Goal: Ask a question

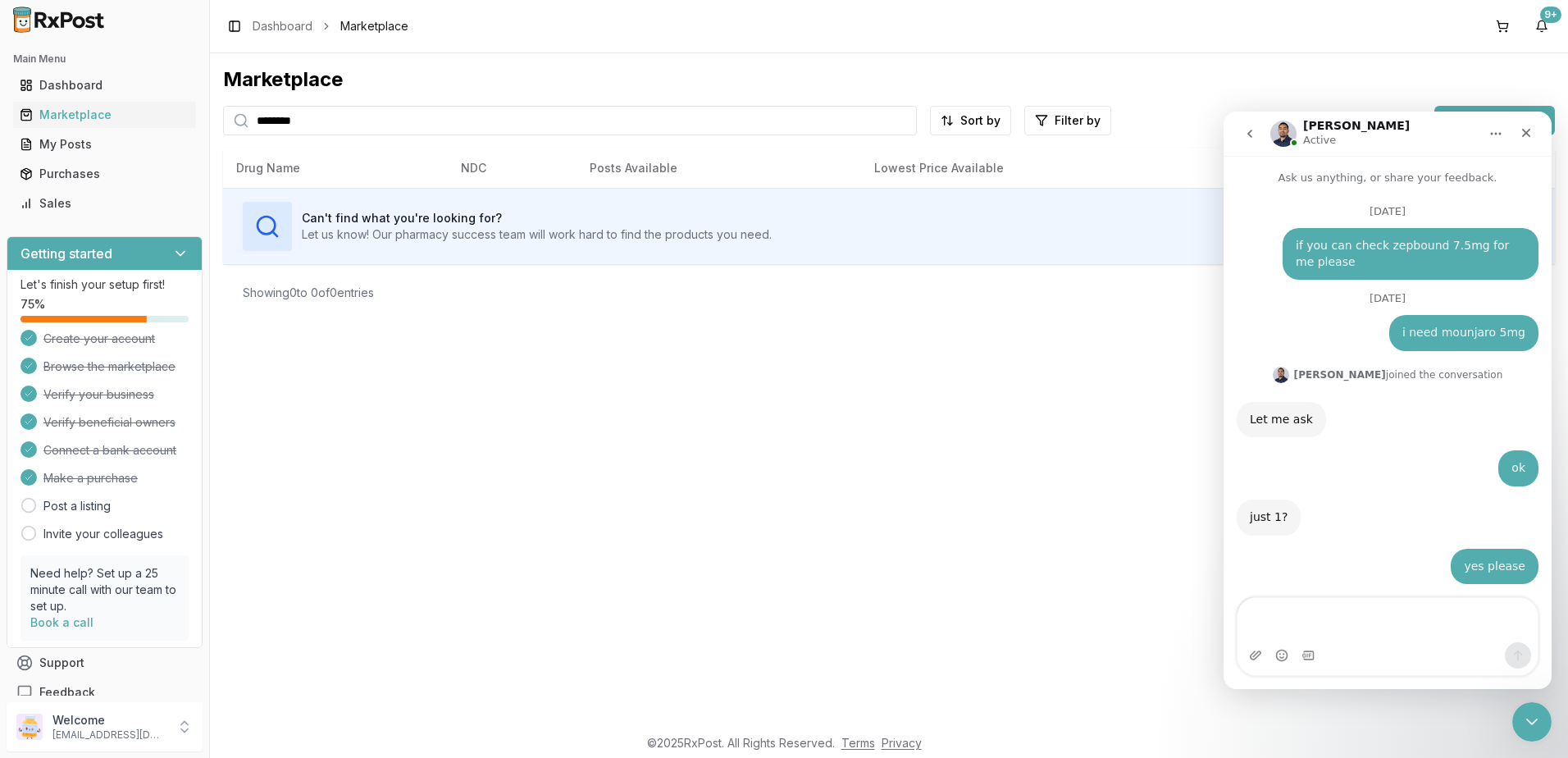
scroll to position [11134, 0]
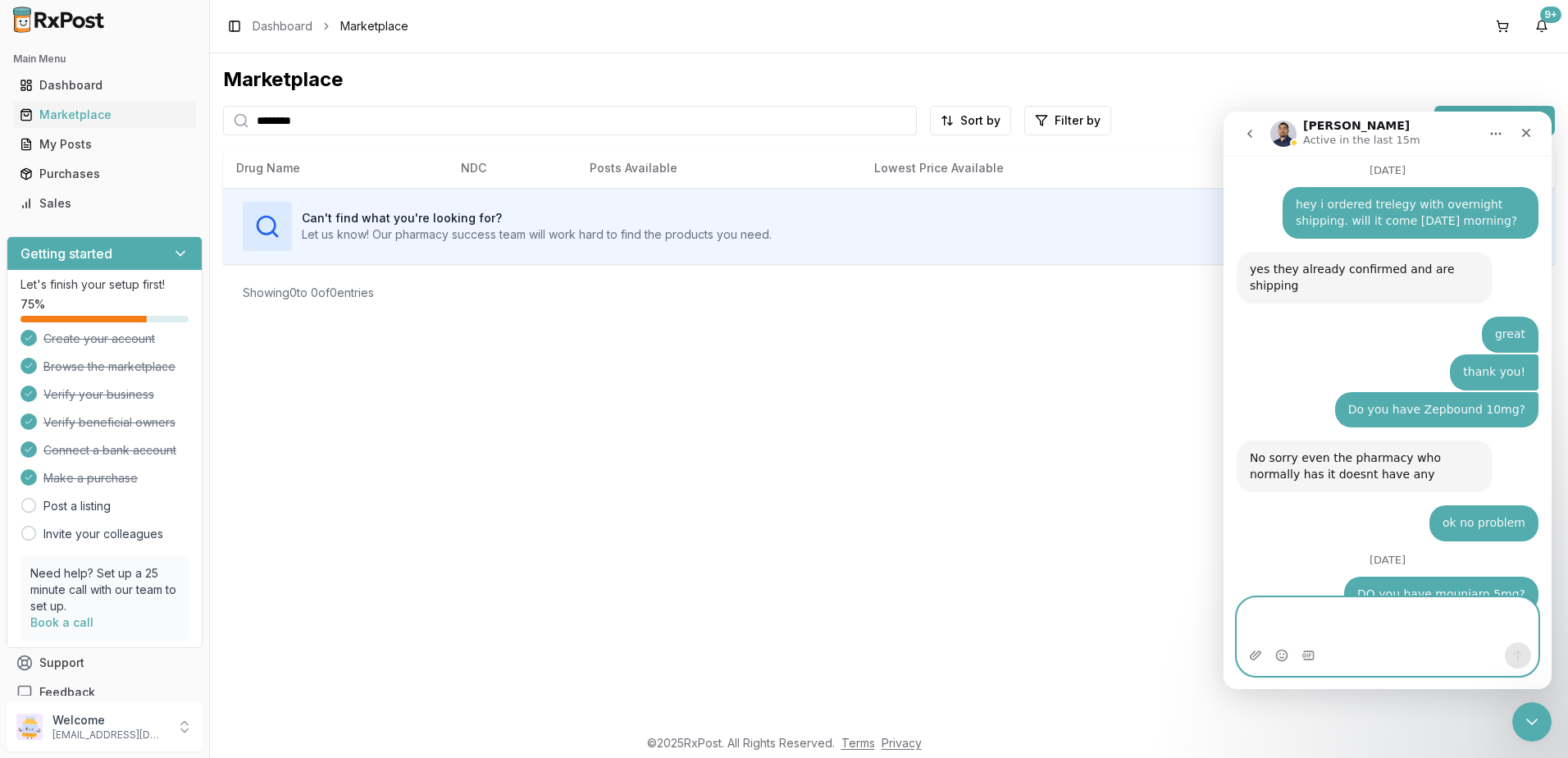
click at [1382, 626] on textarea "Message…" at bounding box center [1387, 620] width 300 height 44
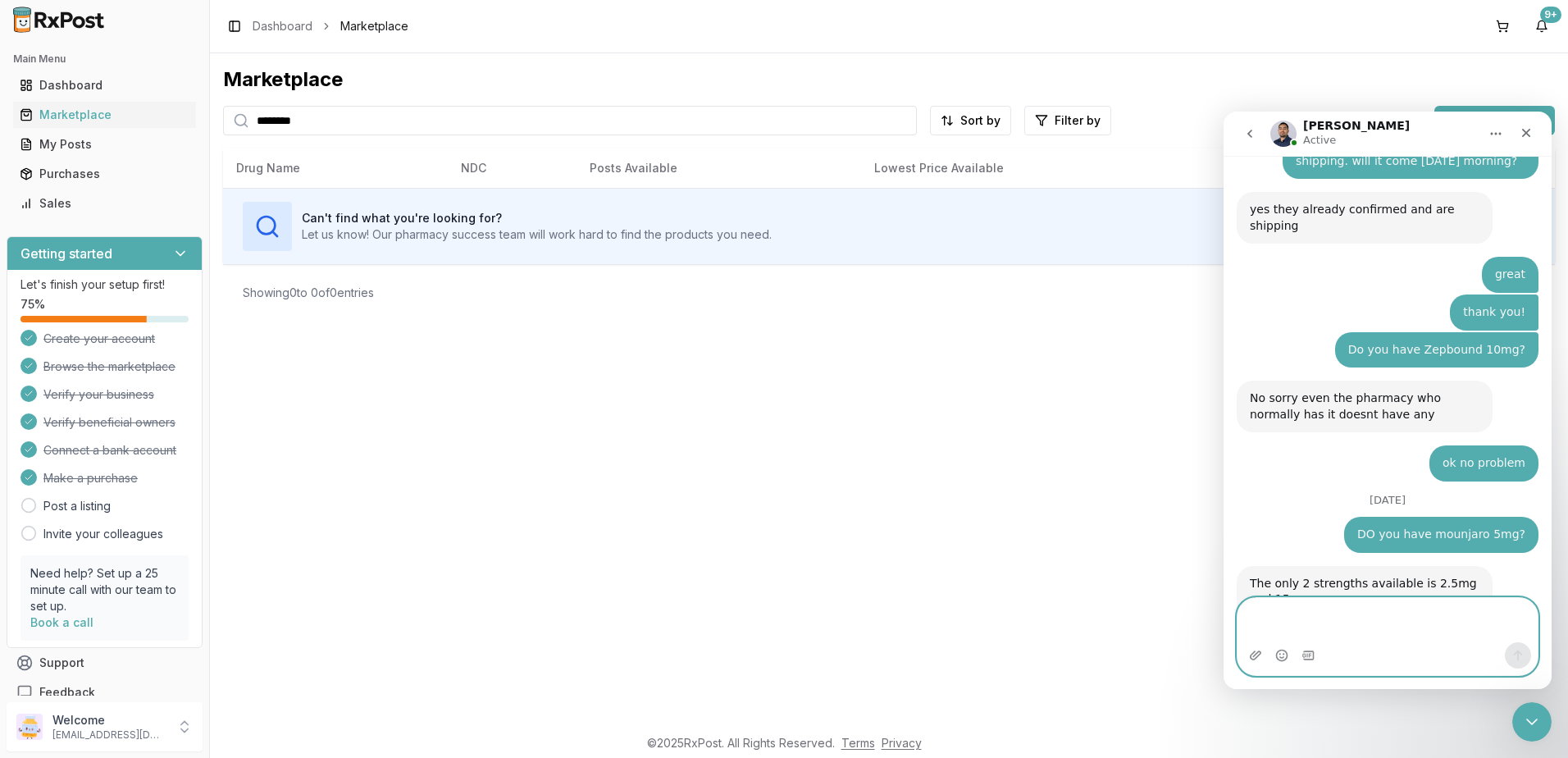
scroll to position [11254, 0]
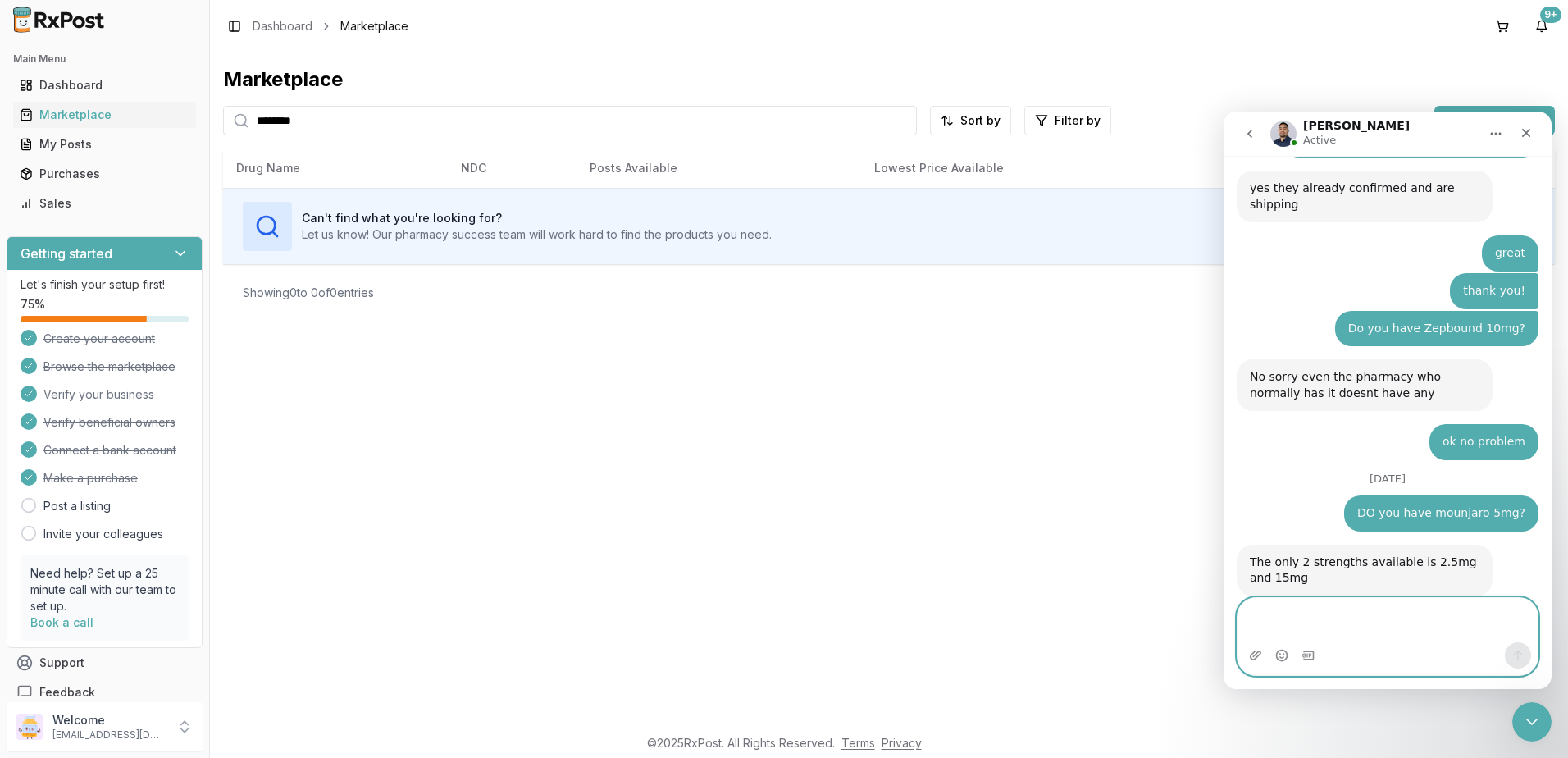
click at [1384, 612] on textarea "Message…" at bounding box center [1387, 620] width 300 height 44
type textarea "*"
type textarea "******"
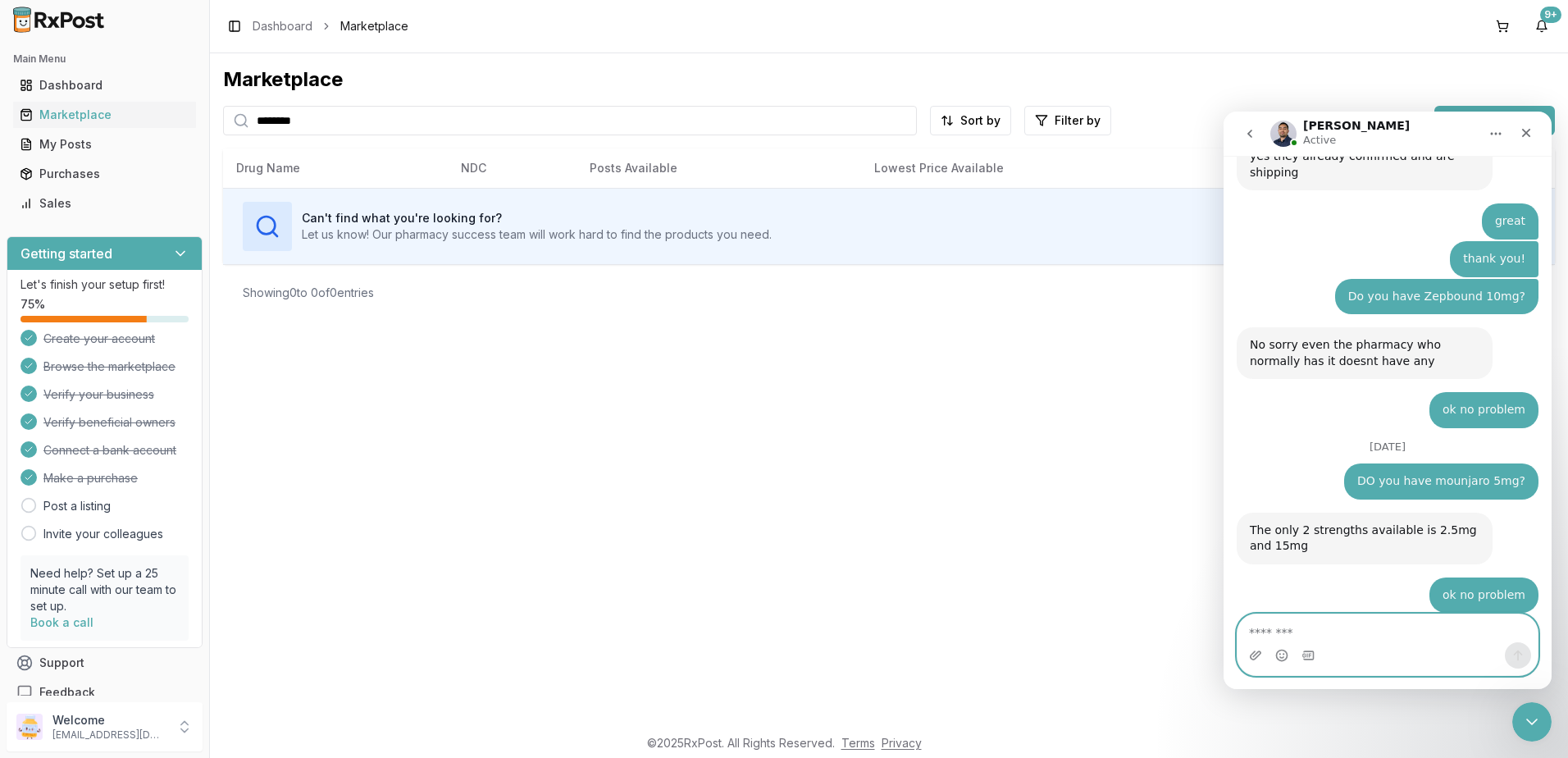
scroll to position [11302, 0]
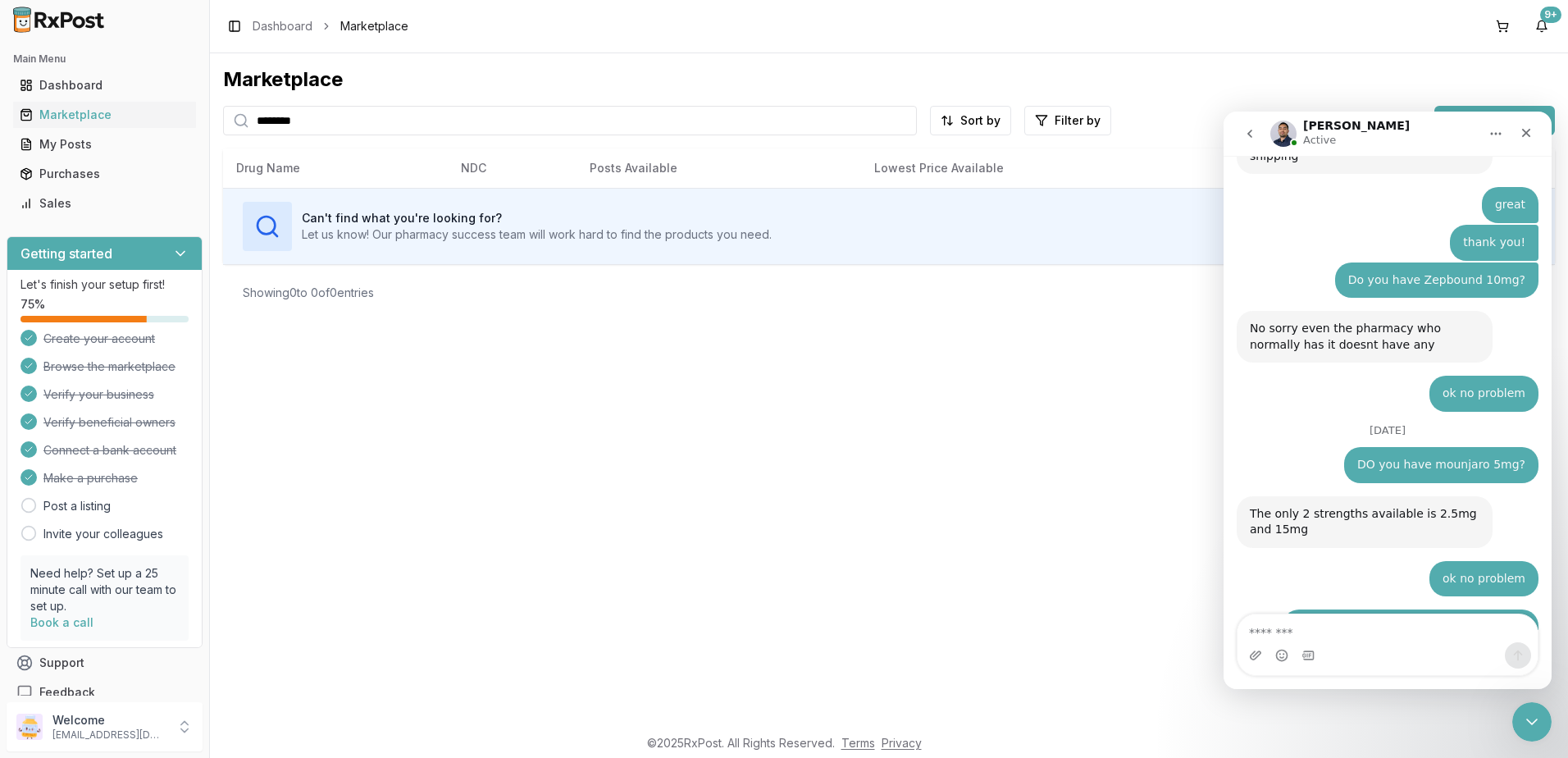
drag, startPoint x: 417, startPoint y: 118, endPoint x: 4, endPoint y: 180, distance: 417.6
click at [0, 178] on html "Main Menu Dashboard Marketplace My Posts Purchases Sales Getting started Let's …" at bounding box center [784, 379] width 1568 height 758
type input "*******"
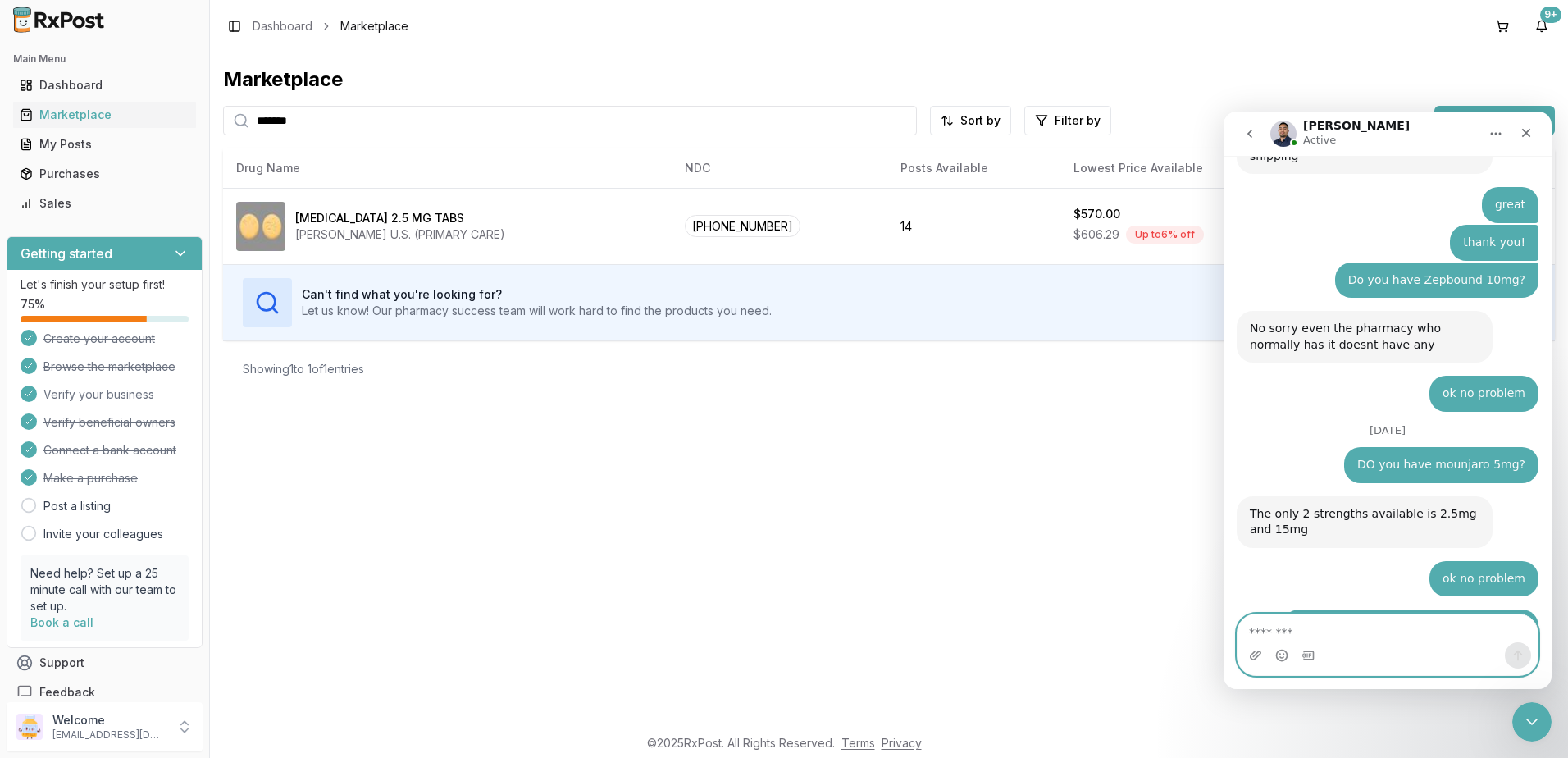
click at [1384, 633] on textarea "Message…" at bounding box center [1387, 628] width 300 height 28
click at [1323, 634] on textarea "Message…" at bounding box center [1387, 628] width 300 height 28
